Goal: Find specific page/section: Find specific page/section

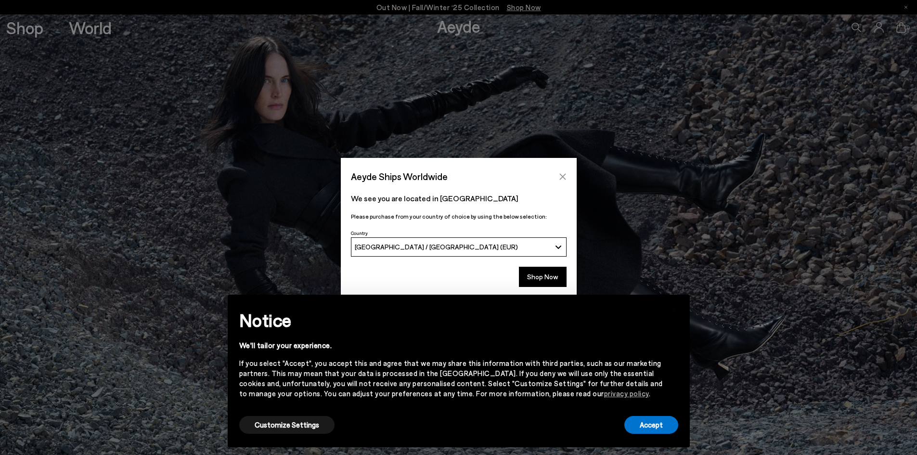
click at [561, 171] on button "Close" at bounding box center [563, 177] width 14 height 14
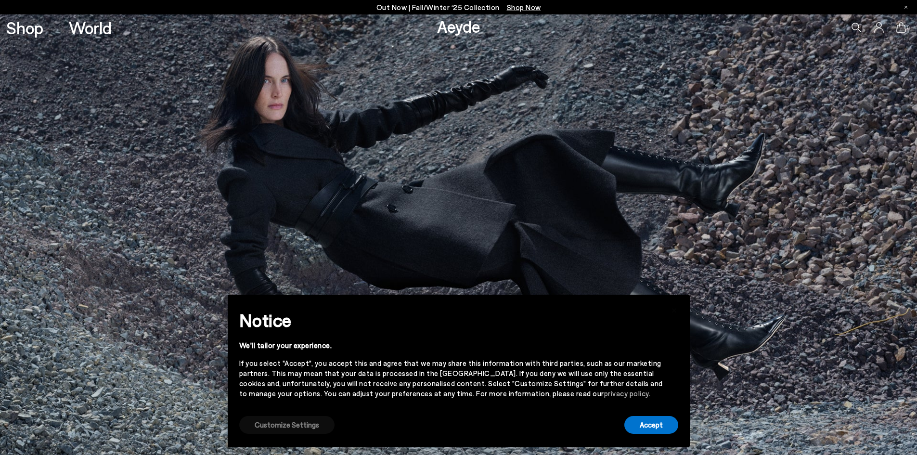
click at [295, 426] on button "Customize Settings" at bounding box center [286, 425] width 95 height 18
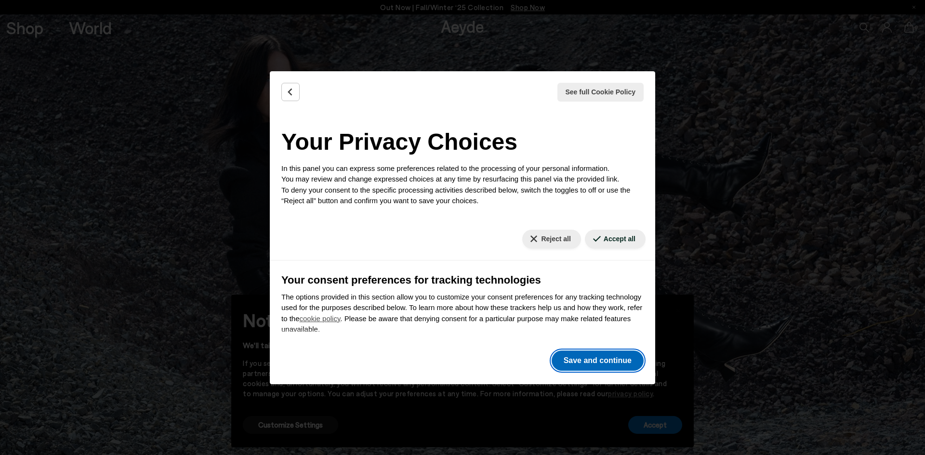
click at [608, 362] on button "Save and continue" at bounding box center [597, 361] width 92 height 20
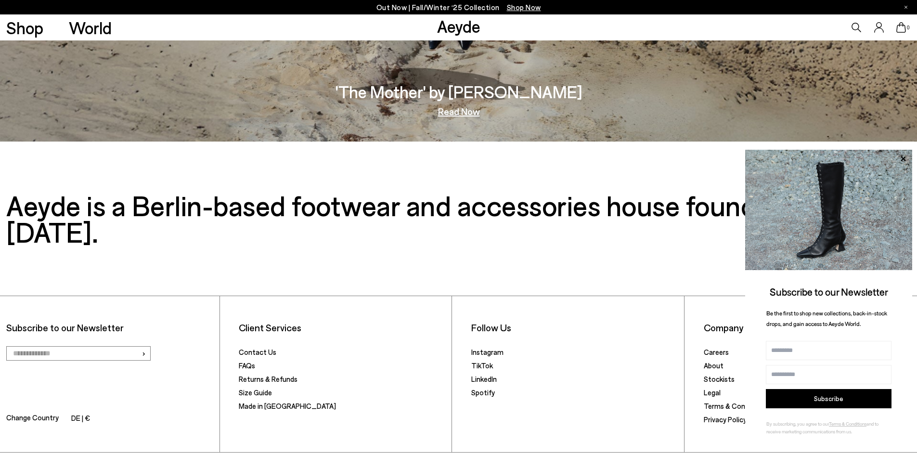
scroll to position [2031, 0]
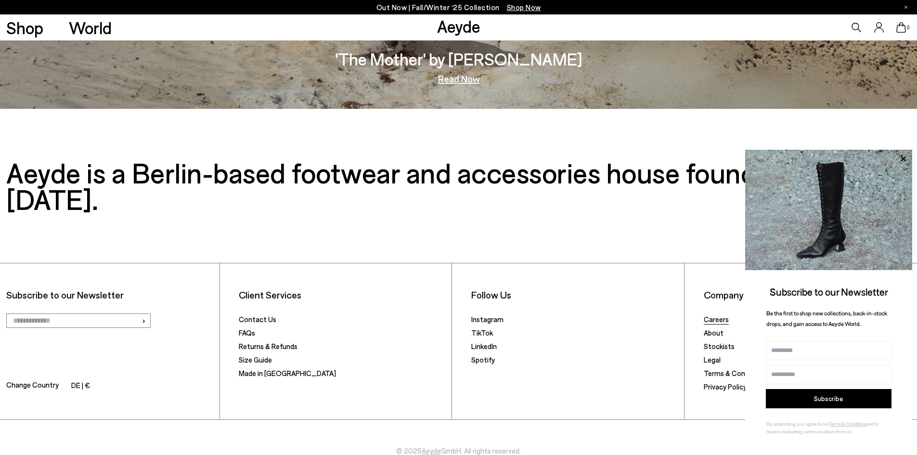
click at [715, 315] on link "Careers" at bounding box center [716, 319] width 25 height 9
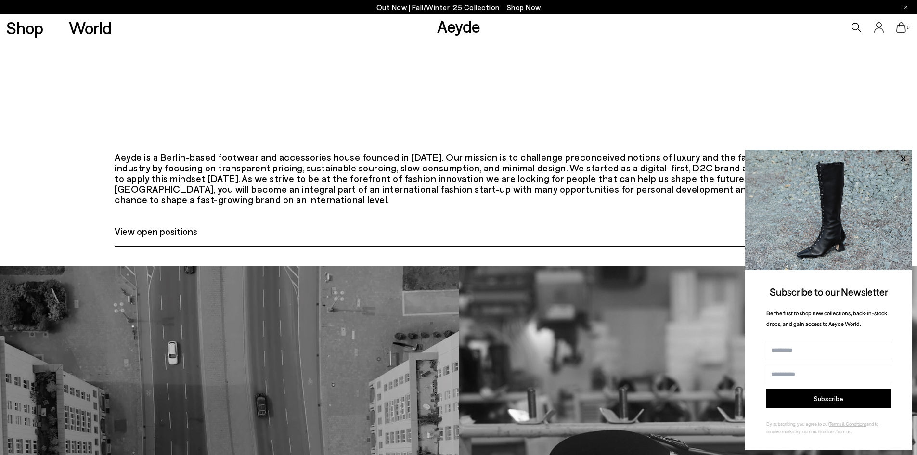
scroll to position [464, 0]
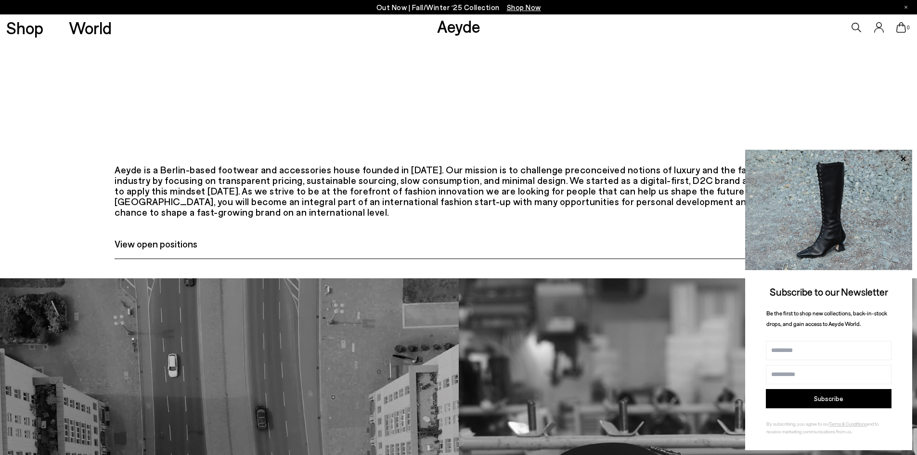
click at [266, 259] on link "View open positions" at bounding box center [459, 247] width 688 height 23
